Goal: Information Seeking & Learning: Learn about a topic

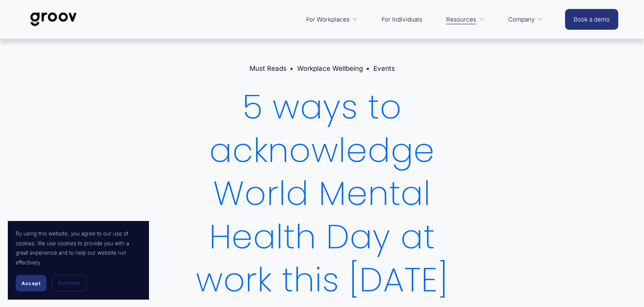
click at [23, 286] on button "Accept" at bounding box center [31, 283] width 31 height 16
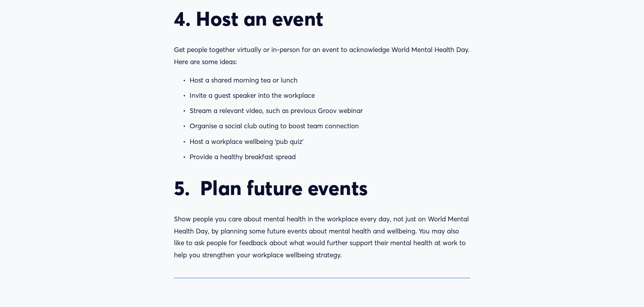
scroll to position [1057, 0]
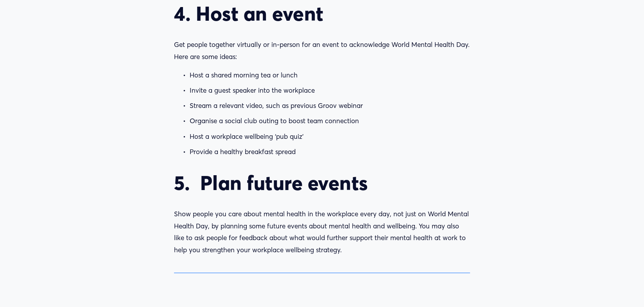
drag, startPoint x: 220, startPoint y: 132, endPoint x: 383, endPoint y: 133, distance: 163.6
click at [362, 97] on p "Invite a guest speaker into the workplace" at bounding box center [330, 91] width 281 height 12
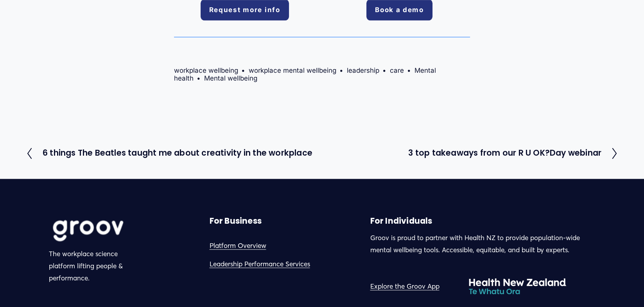
scroll to position [1526, 0]
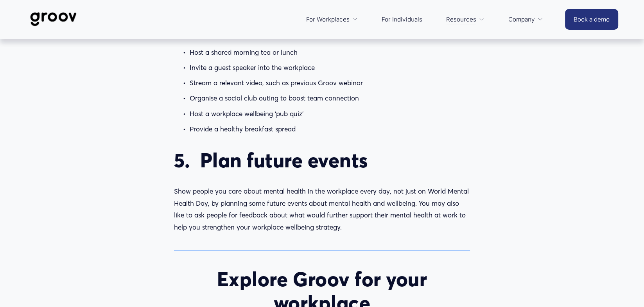
scroll to position [1065, 0]
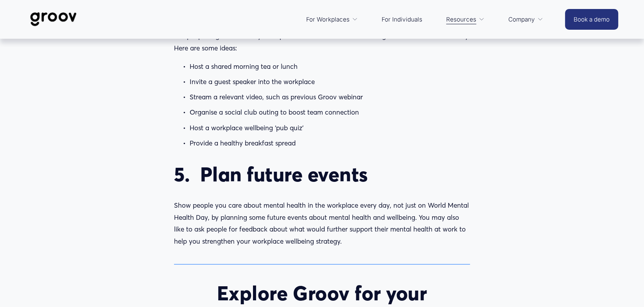
drag, startPoint x: 214, startPoint y: 185, endPoint x: 311, endPoint y: 191, distance: 97.2
click at [311, 149] on p "Provide a healthy breakfast spread" at bounding box center [330, 143] width 281 height 12
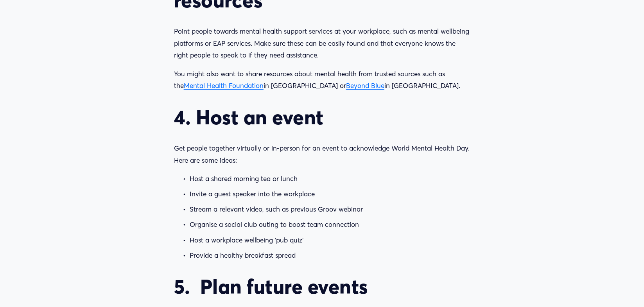
scroll to position [948, 0]
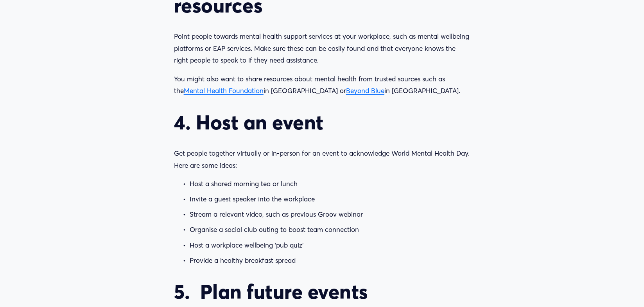
click at [205, 95] on span "Mental Health Foundation" at bounding box center [224, 90] width 80 height 8
